Goal: Find specific page/section: Find specific page/section

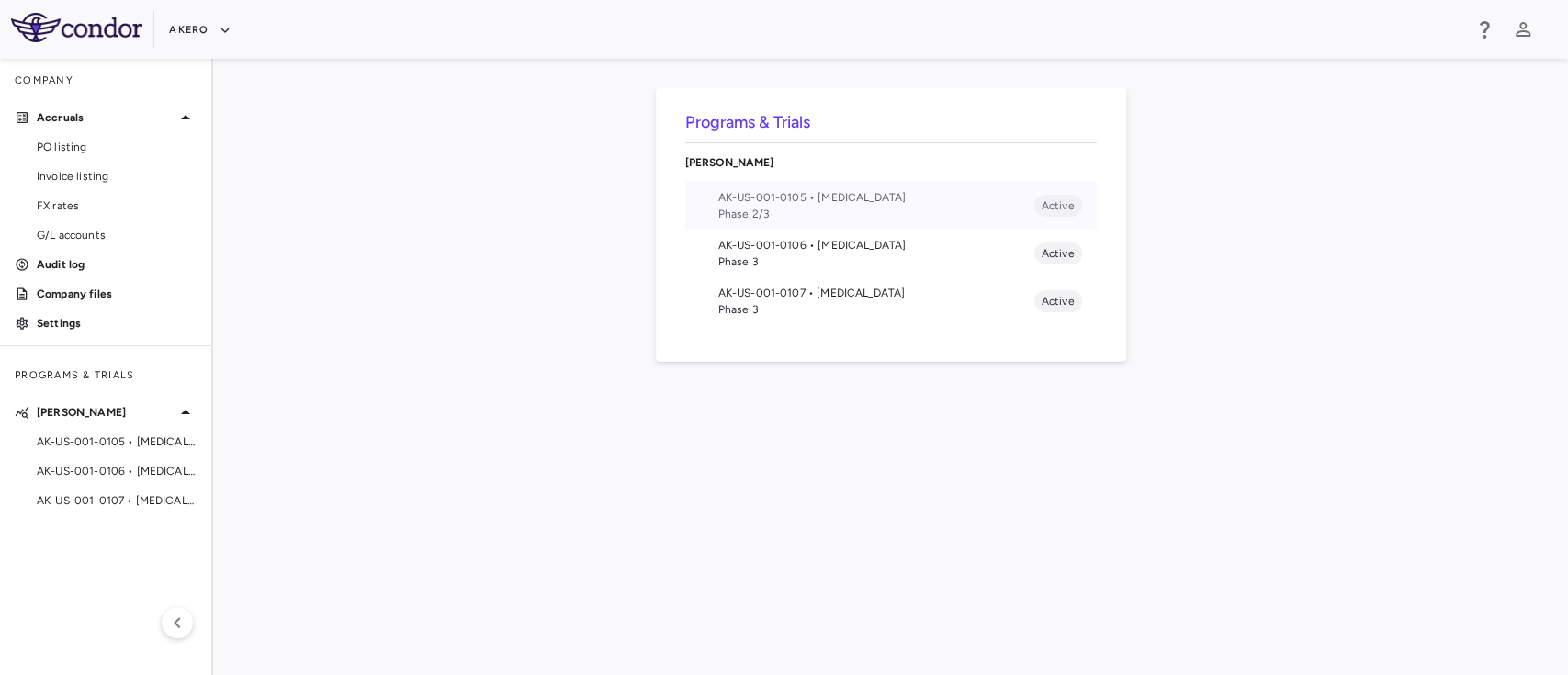
click at [904, 190] on span "AK-US-001-0105 • [MEDICAL_DATA]" at bounding box center [876, 197] width 316 height 17
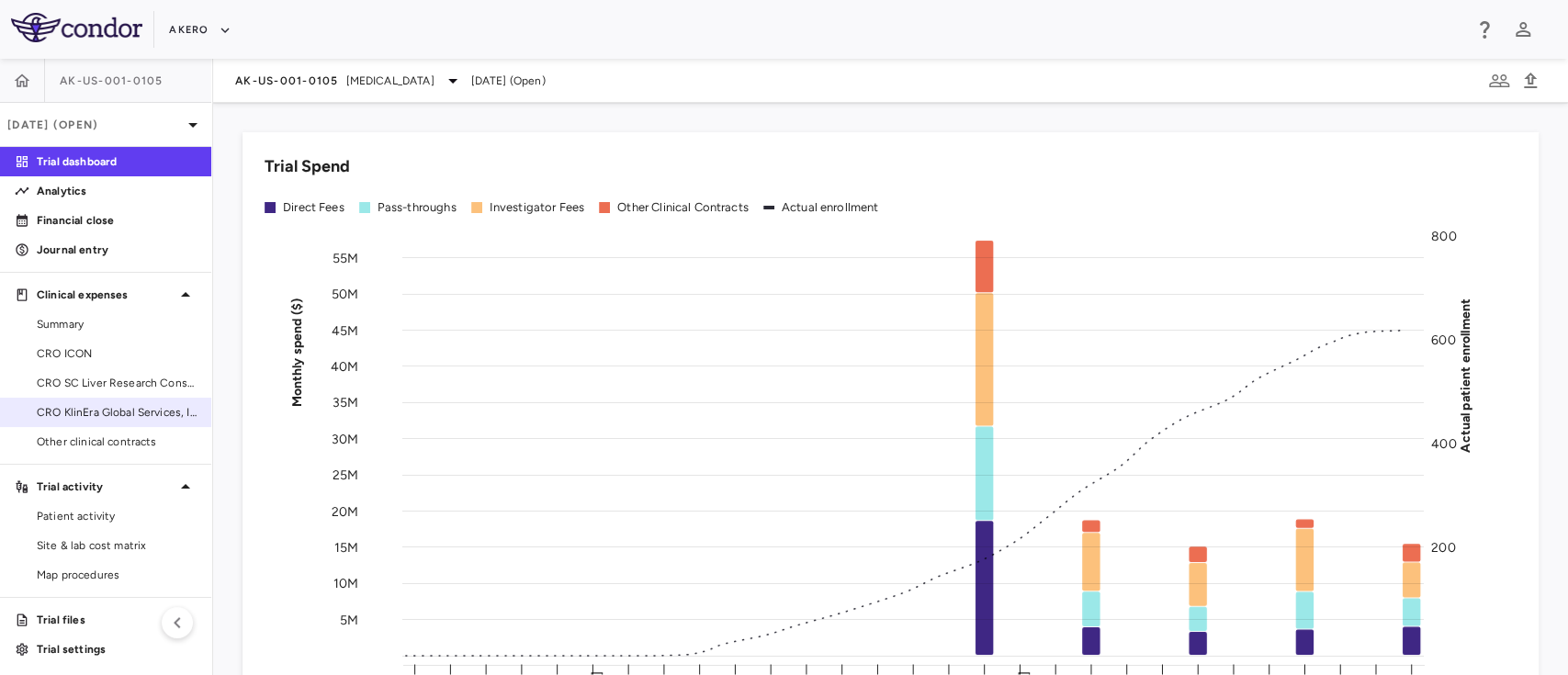
click at [107, 405] on span "CRO KlinEra Global Services, Inc" at bounding box center [117, 412] width 160 height 17
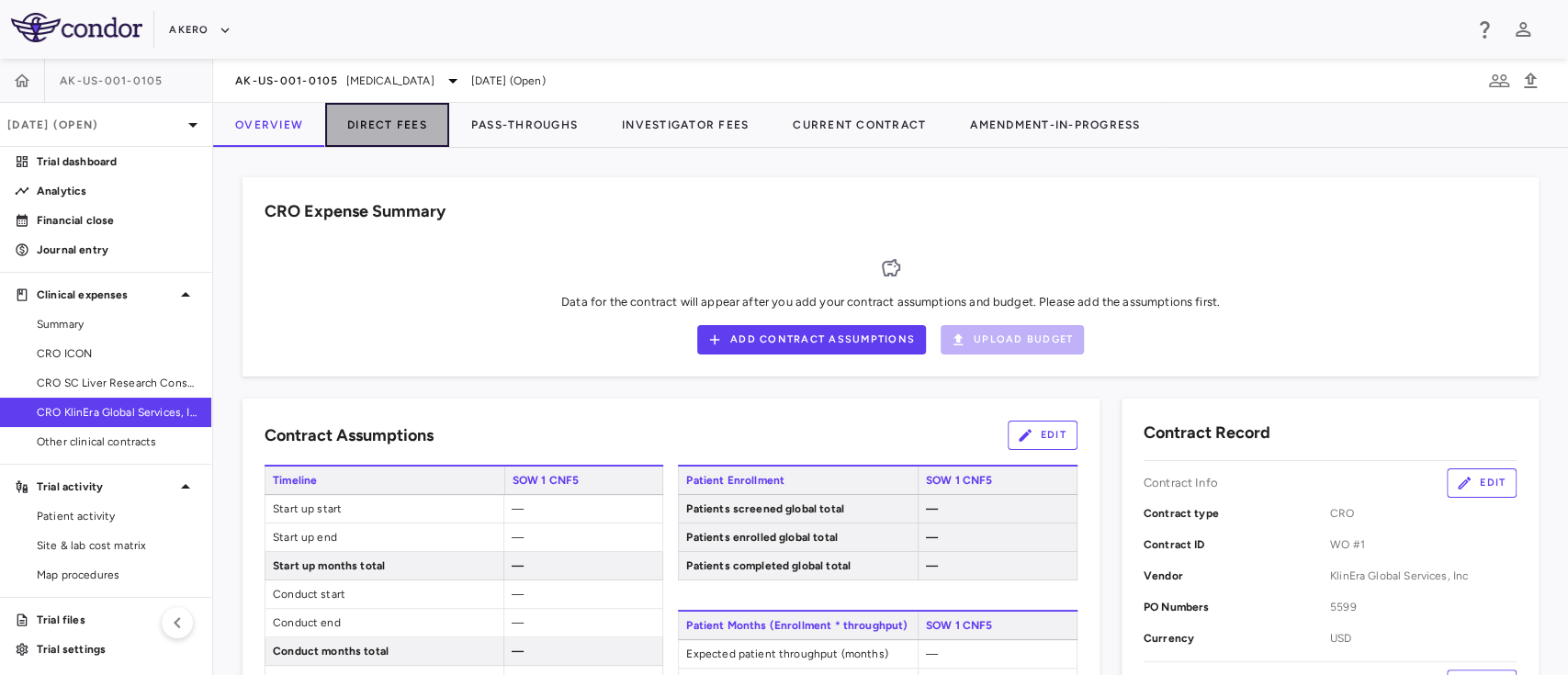
click at [384, 126] on button "Direct Fees" at bounding box center [387, 125] width 124 height 44
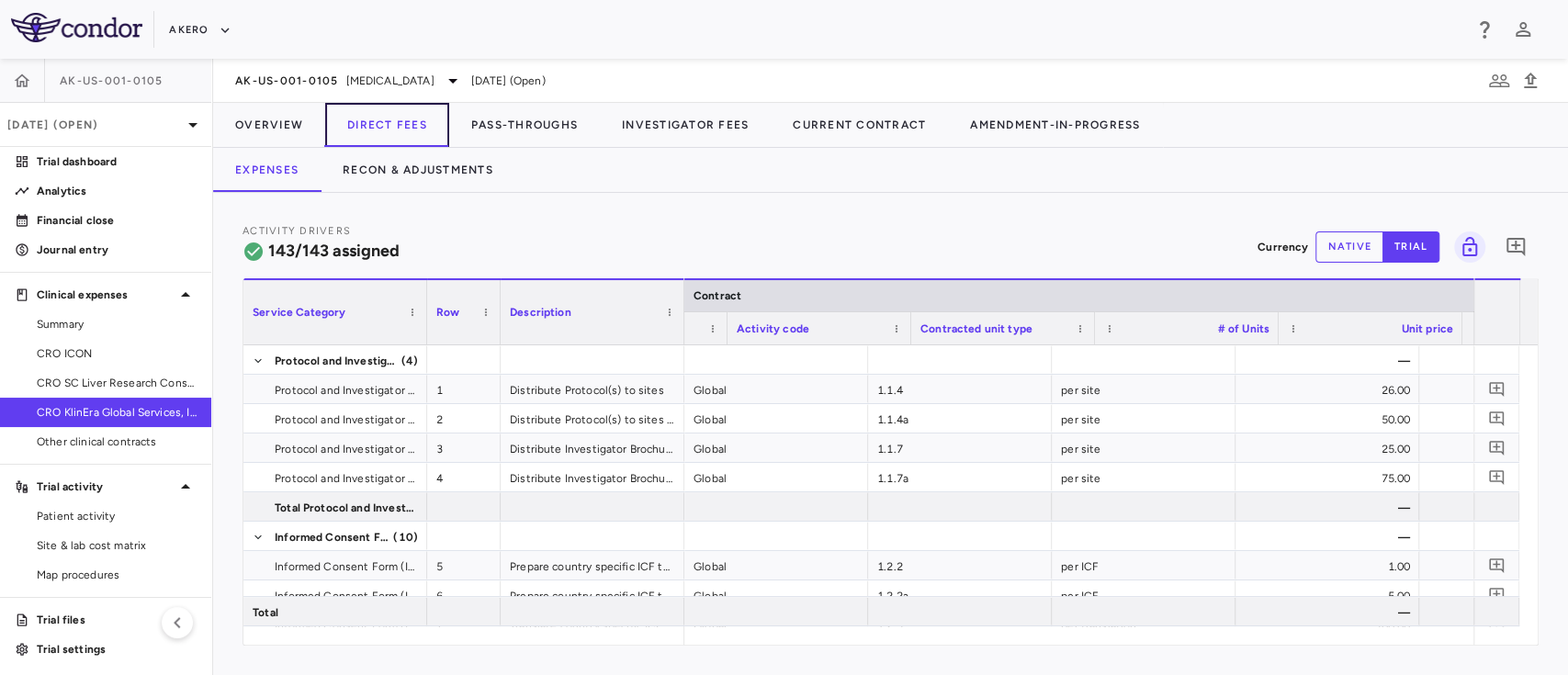
scroll to position [0, 141]
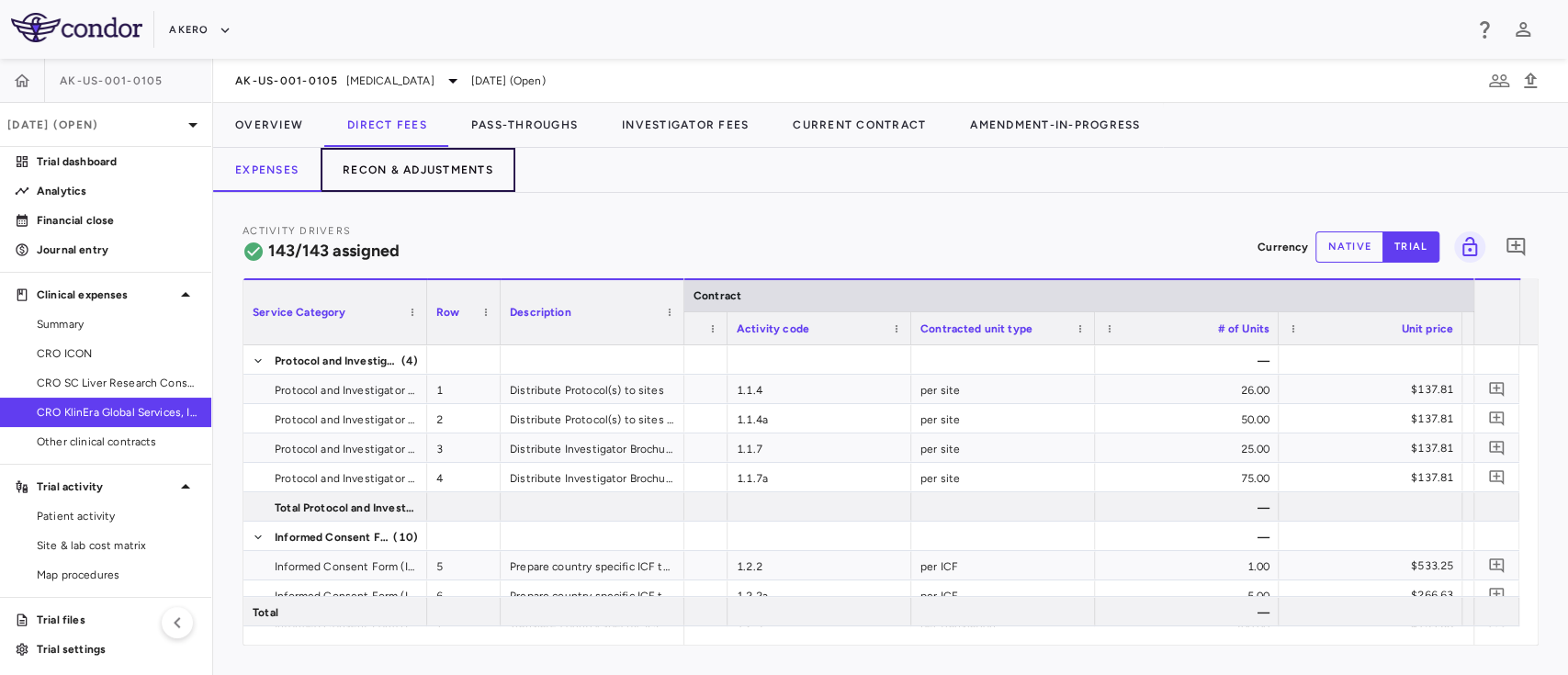
click at [437, 162] on button "Recon & Adjustments" at bounding box center [418, 170] width 195 height 44
